Goal: Information Seeking & Learning: Learn about a topic

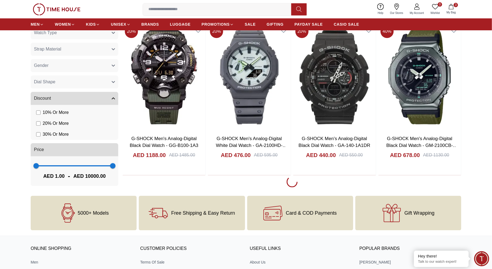
scroll to position [676, 0]
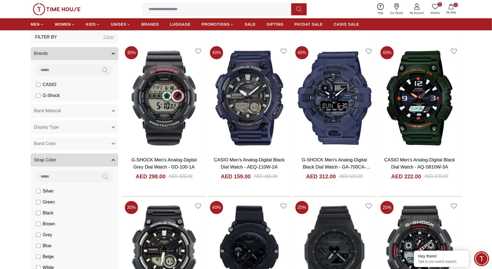
scroll to position [971, 0]
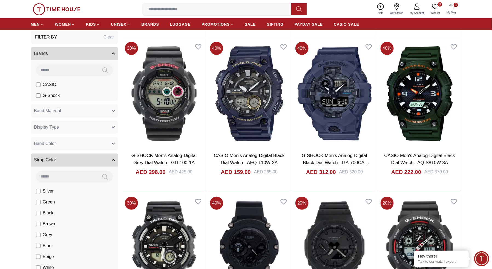
click at [70, 164] on button "Strap Color" at bounding box center [75, 160] width 88 height 13
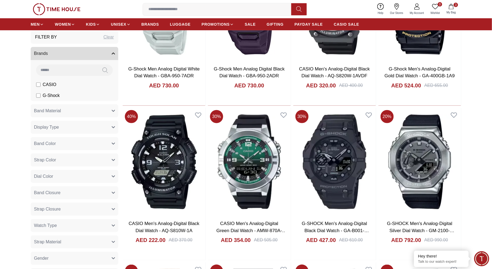
scroll to position [0, 0]
